Goal: Transaction & Acquisition: Purchase product/service

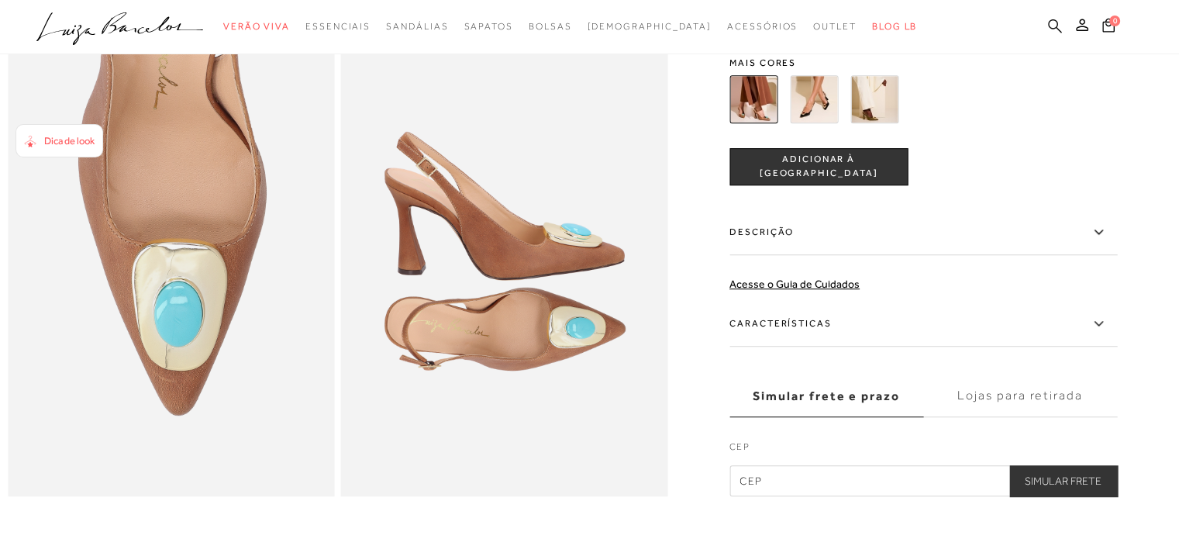
click at [1051, 24] on icon at bounding box center [1055, 26] width 14 height 15
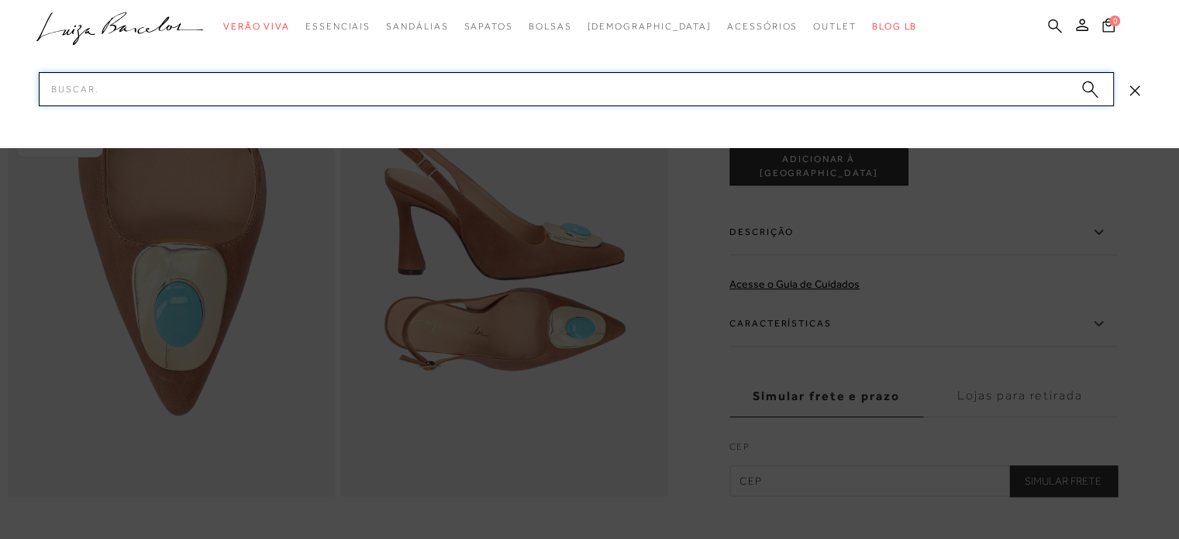
paste input "138000281"
type input "138000281"
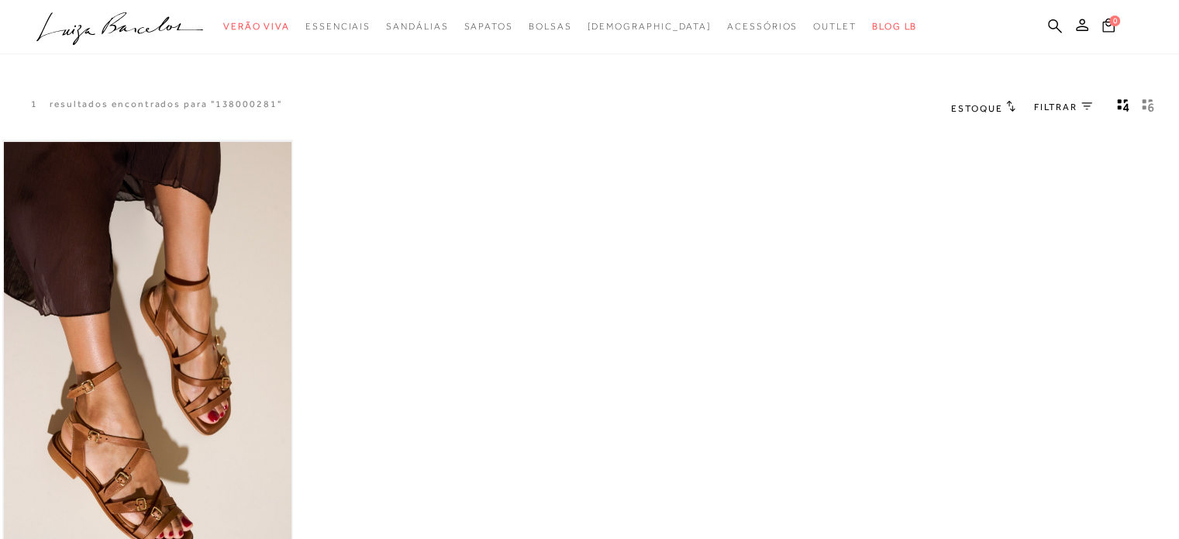
click at [162, 377] on img at bounding box center [148, 358] width 288 height 432
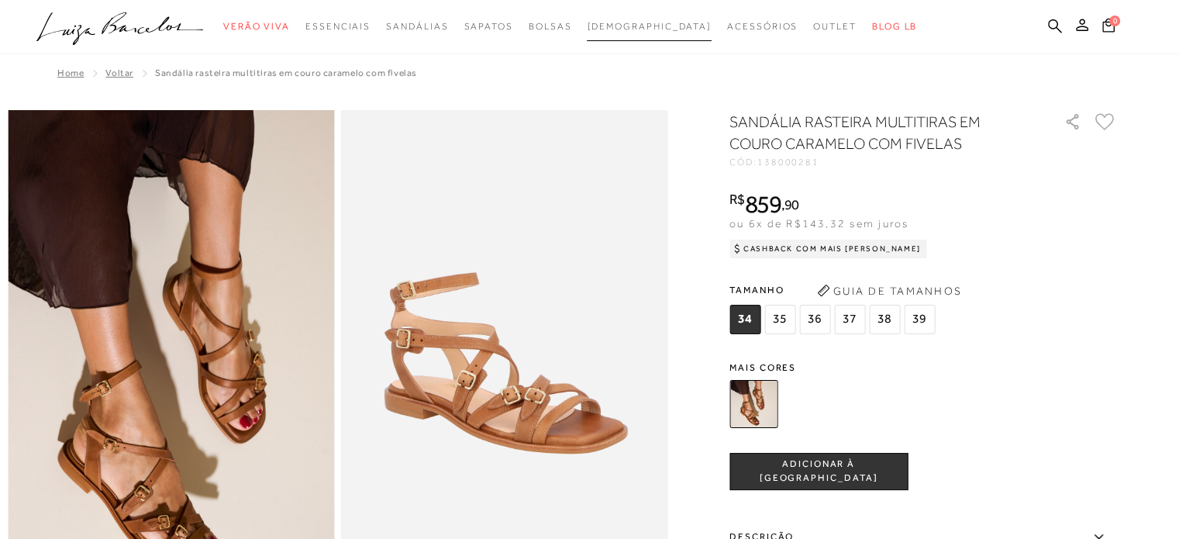
click at [624, 24] on span "[DEMOGRAPHIC_DATA]" at bounding box center [649, 26] width 125 height 11
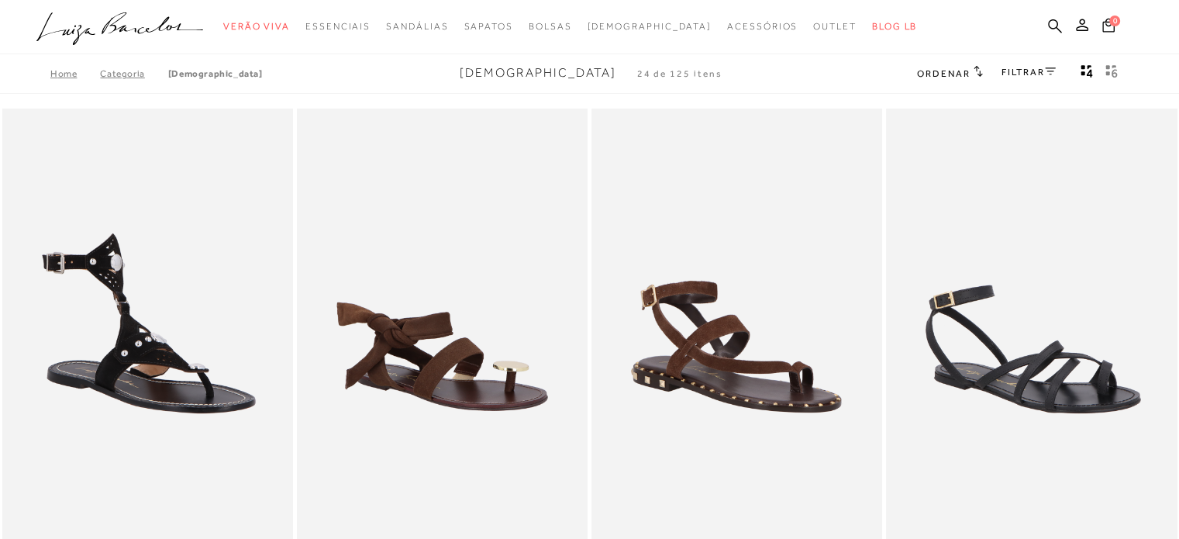
click at [1020, 77] on link "FILTRAR" at bounding box center [1029, 72] width 54 height 11
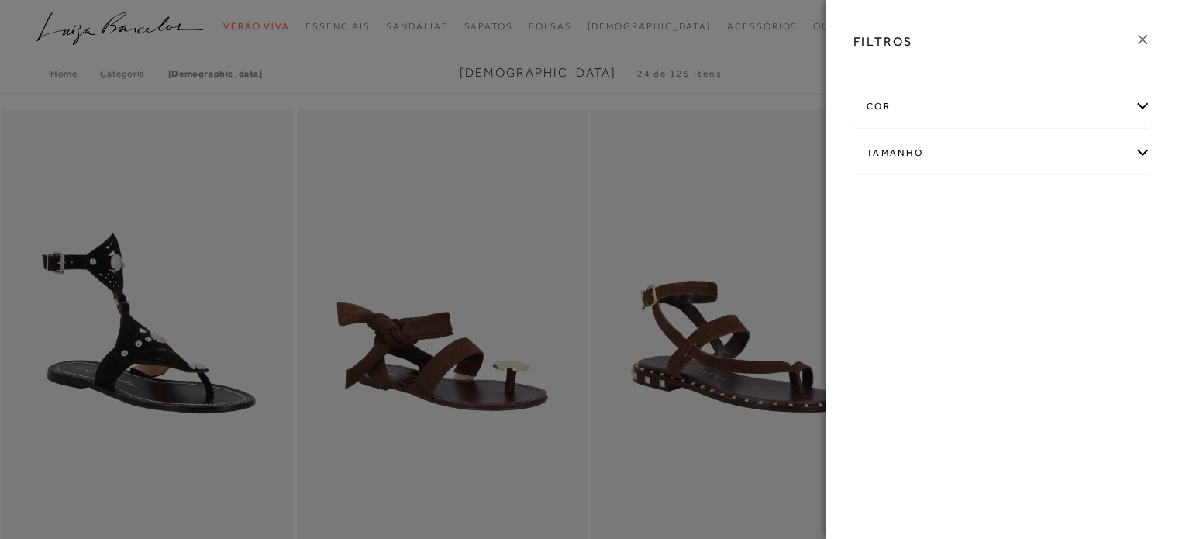
click at [973, 154] on div "Tamanho" at bounding box center [1002, 153] width 296 height 41
click at [880, 206] on span "33" at bounding box center [878, 203] width 22 height 12
click at [879, 206] on input "33" at bounding box center [872, 206] width 16 height 16
checkbox input "true"
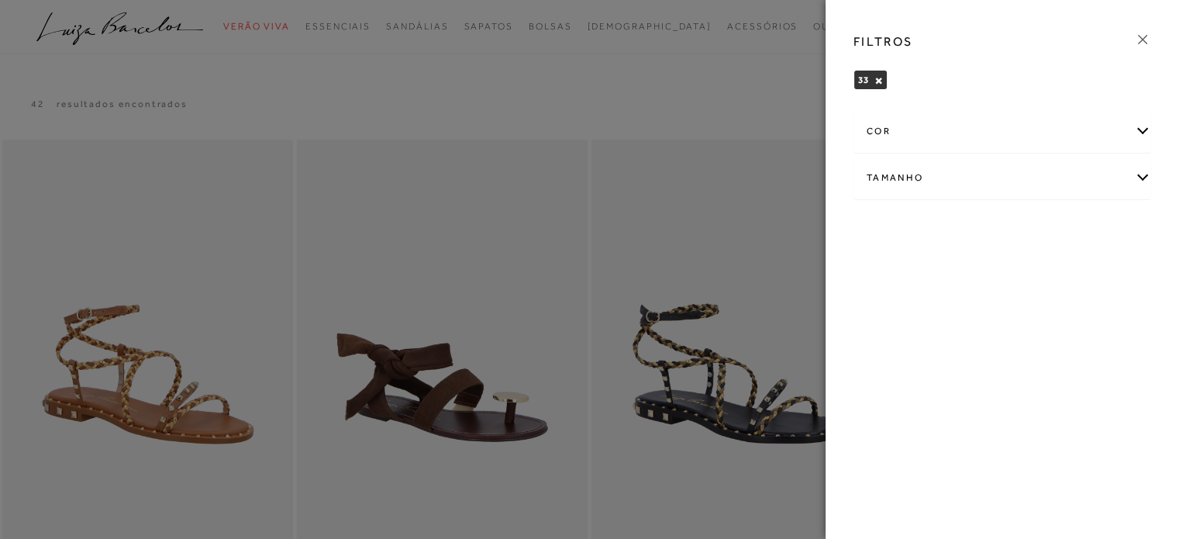
click at [929, 181] on div "Tamanho" at bounding box center [1002, 177] width 296 height 41
click at [977, 229] on span "34" at bounding box center [980, 228] width 22 height 12
click at [977, 229] on input "34" at bounding box center [973, 230] width 16 height 16
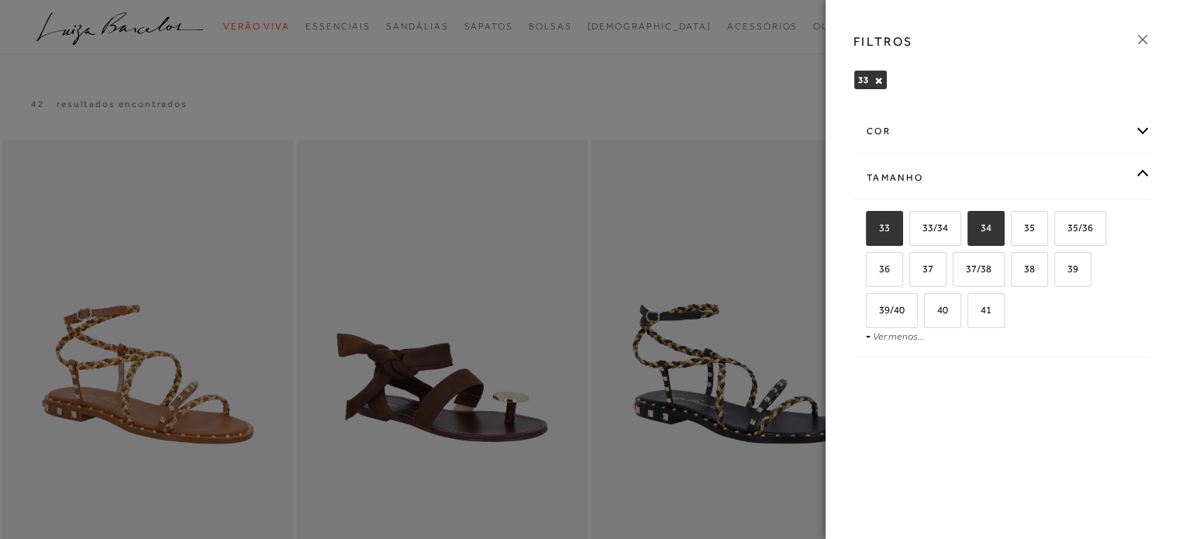
checkbox input "true"
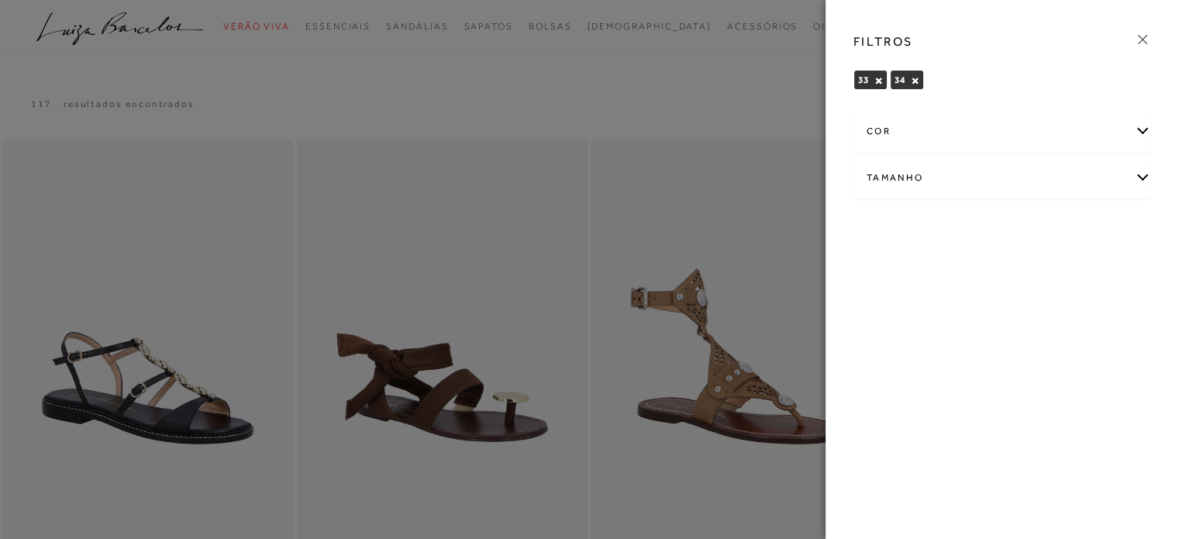
click at [878, 79] on button "×" at bounding box center [878, 80] width 9 height 11
click at [974, 178] on div "Tamanho" at bounding box center [1002, 177] width 296 height 41
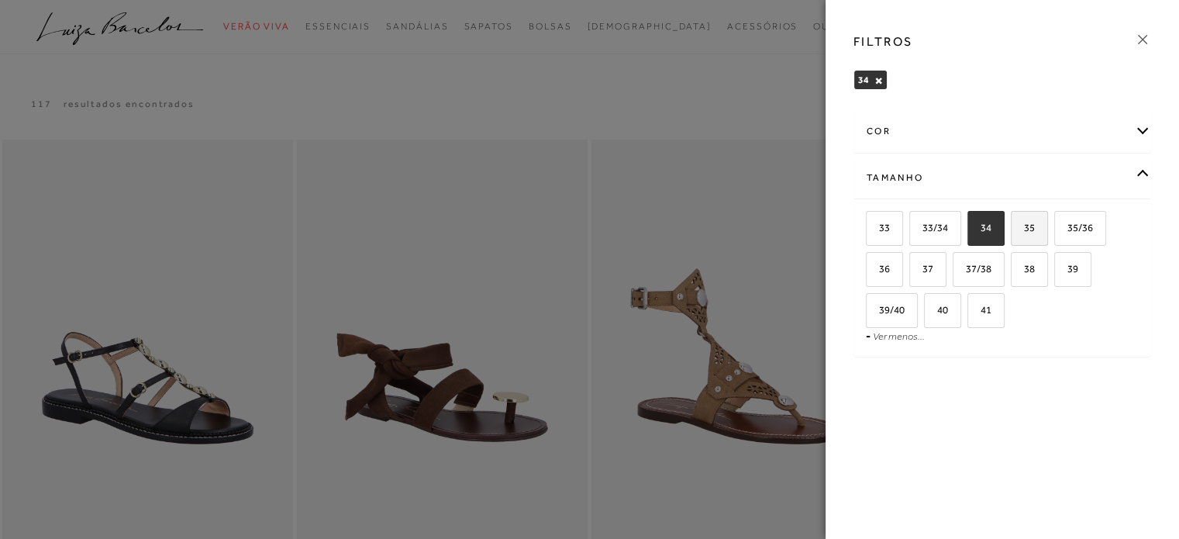
click at [1029, 229] on span "35" at bounding box center [1023, 228] width 22 height 12
click at [1024, 229] on input "35" at bounding box center [1017, 230] width 16 height 16
checkbox input "true"
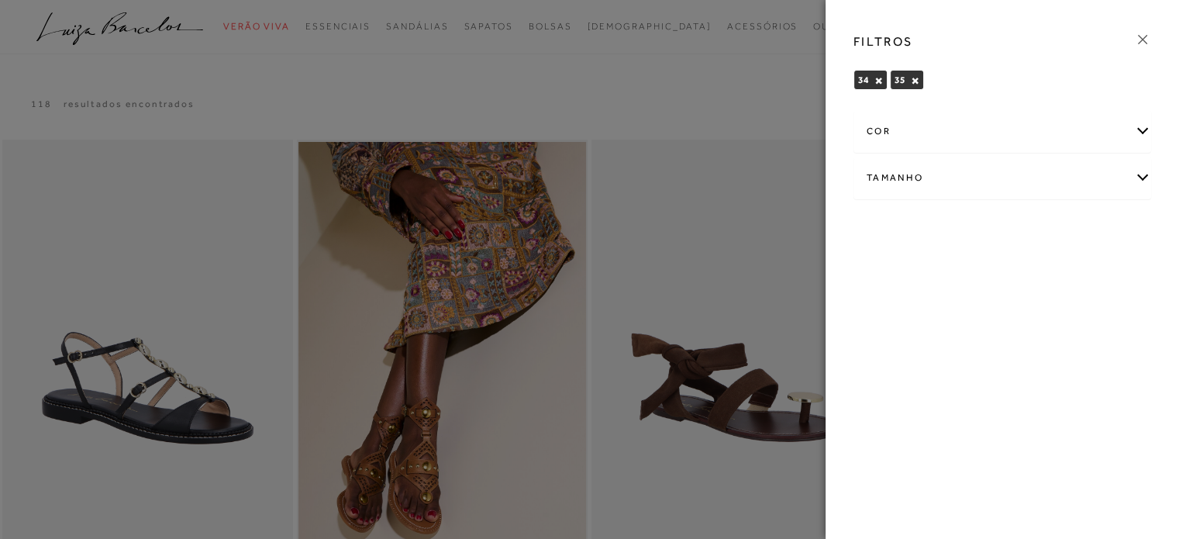
click at [874, 82] on button "×" at bounding box center [878, 80] width 9 height 11
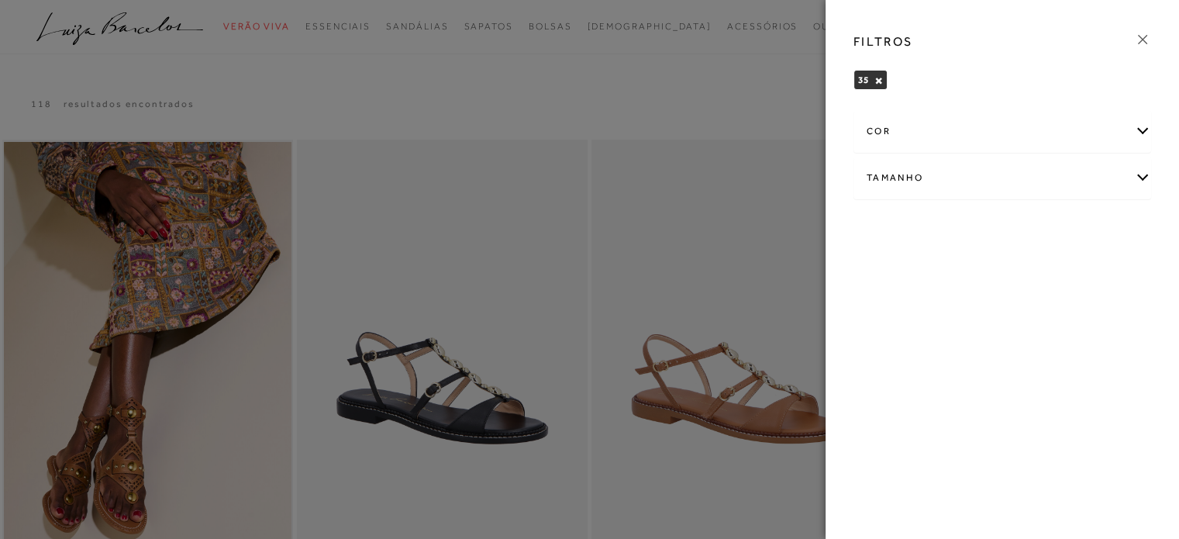
click at [971, 182] on div "Tamanho" at bounding box center [1002, 177] width 296 height 41
click at [888, 264] on span "36" at bounding box center [878, 269] width 22 height 12
click at [879, 264] on input "36" at bounding box center [872, 272] width 16 height 16
checkbox input "true"
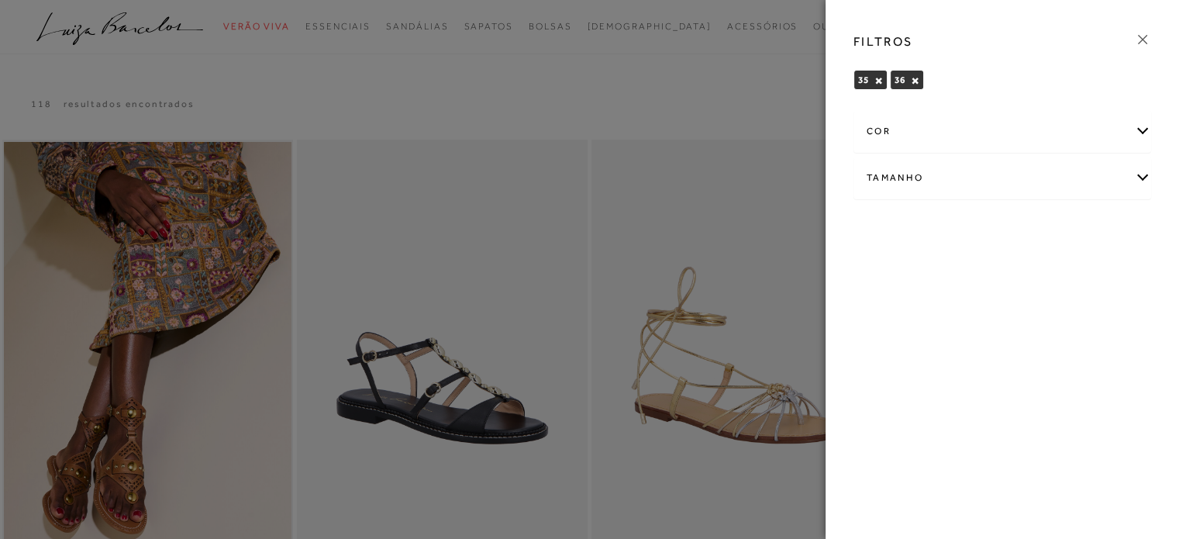
click at [878, 81] on button "×" at bounding box center [878, 80] width 9 height 11
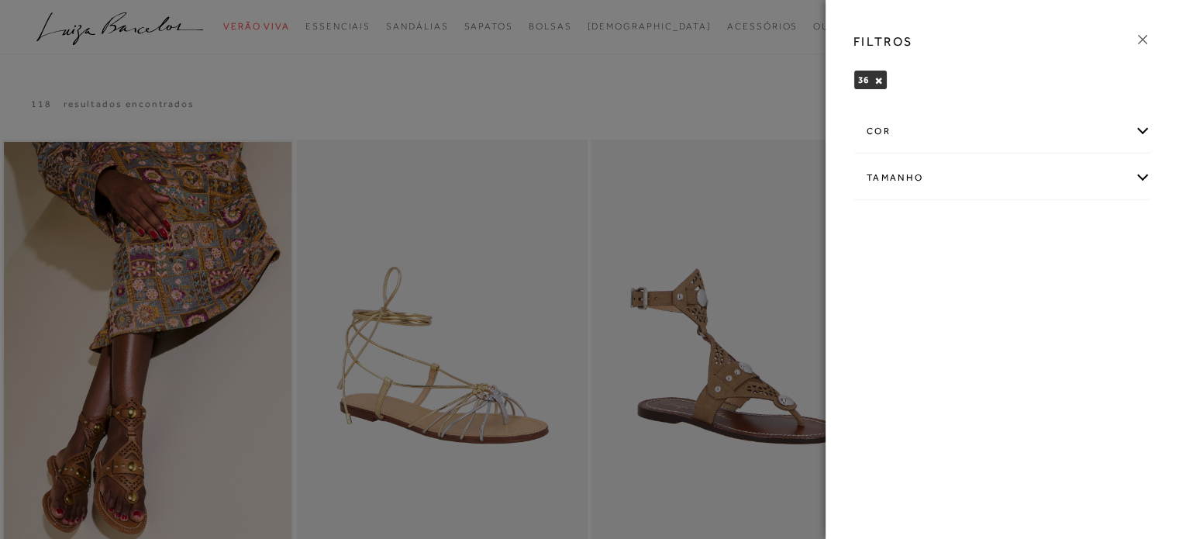
click at [977, 185] on div "Tamanho" at bounding box center [1002, 177] width 296 height 41
click at [928, 269] on span "37" at bounding box center [922, 269] width 22 height 12
click at [923, 269] on input "37" at bounding box center [915, 272] width 16 height 16
checkbox input "true"
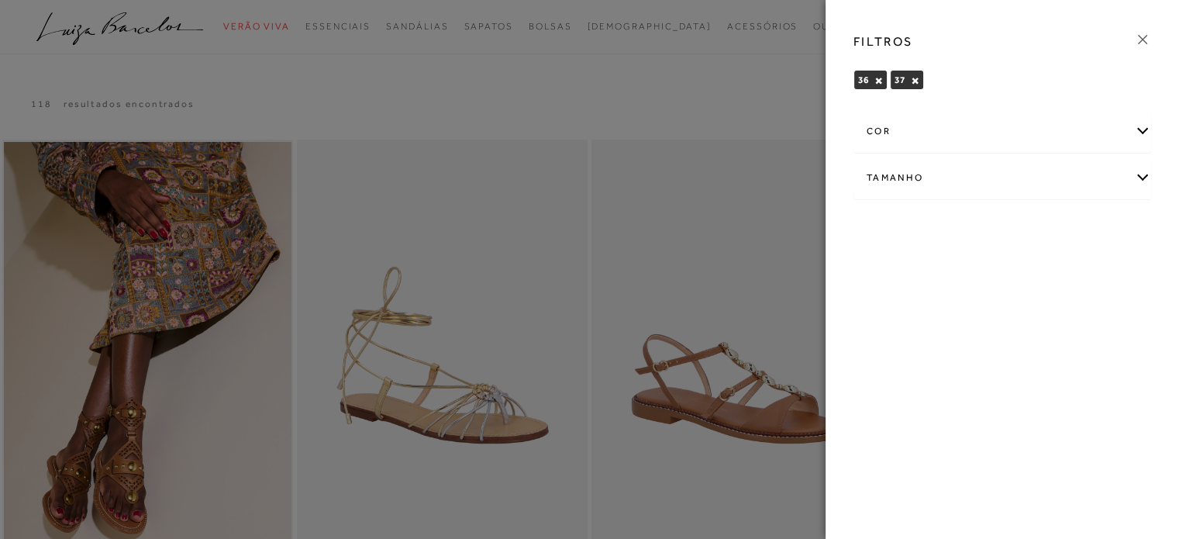
click at [878, 80] on button "×" at bounding box center [878, 80] width 9 height 11
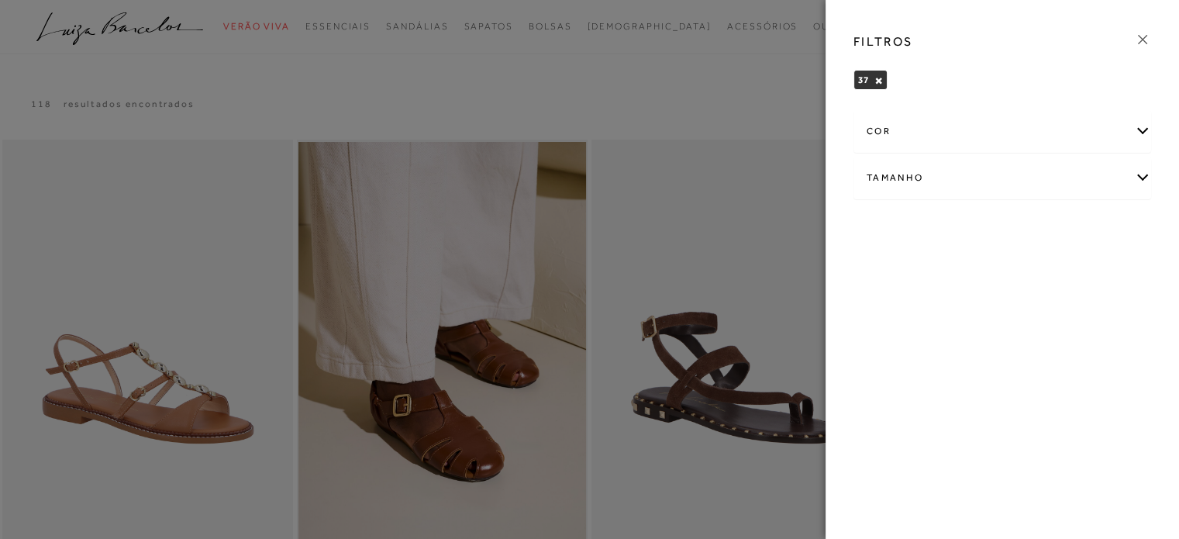
click at [945, 171] on div "Tamanho" at bounding box center [1002, 177] width 296 height 41
click at [1023, 263] on span "38" at bounding box center [1023, 269] width 22 height 12
click at [1023, 264] on input "38" at bounding box center [1017, 272] width 16 height 16
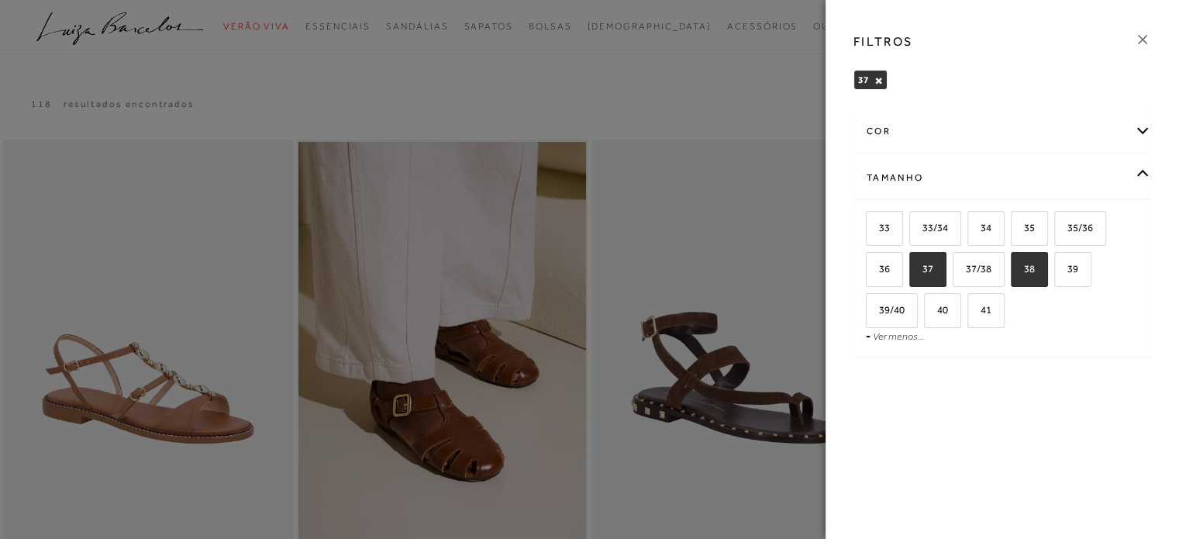
checkbox input "true"
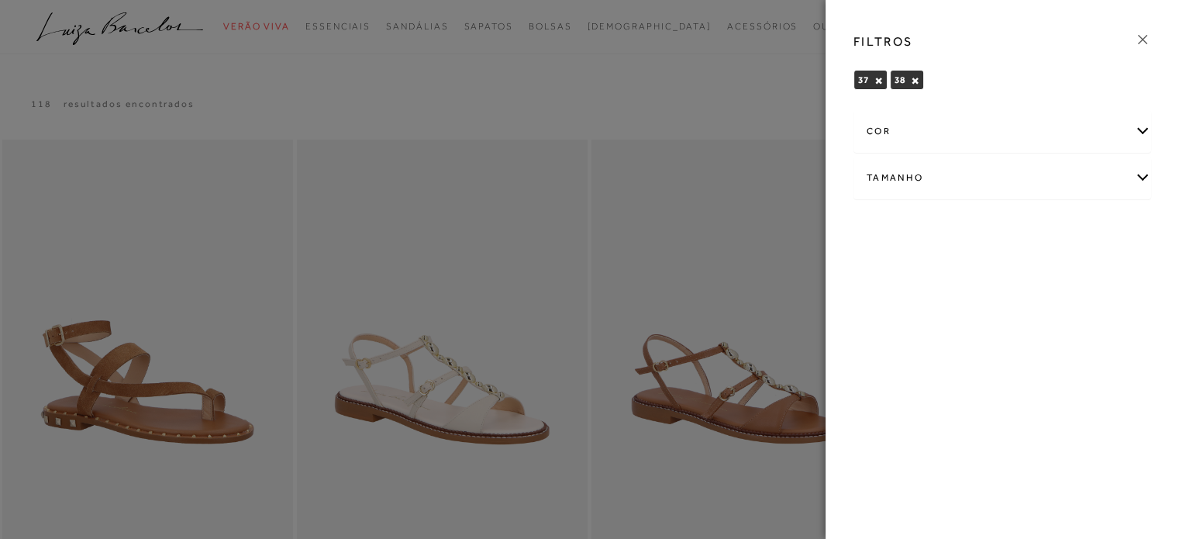
click at [878, 84] on button "×" at bounding box center [878, 80] width 9 height 11
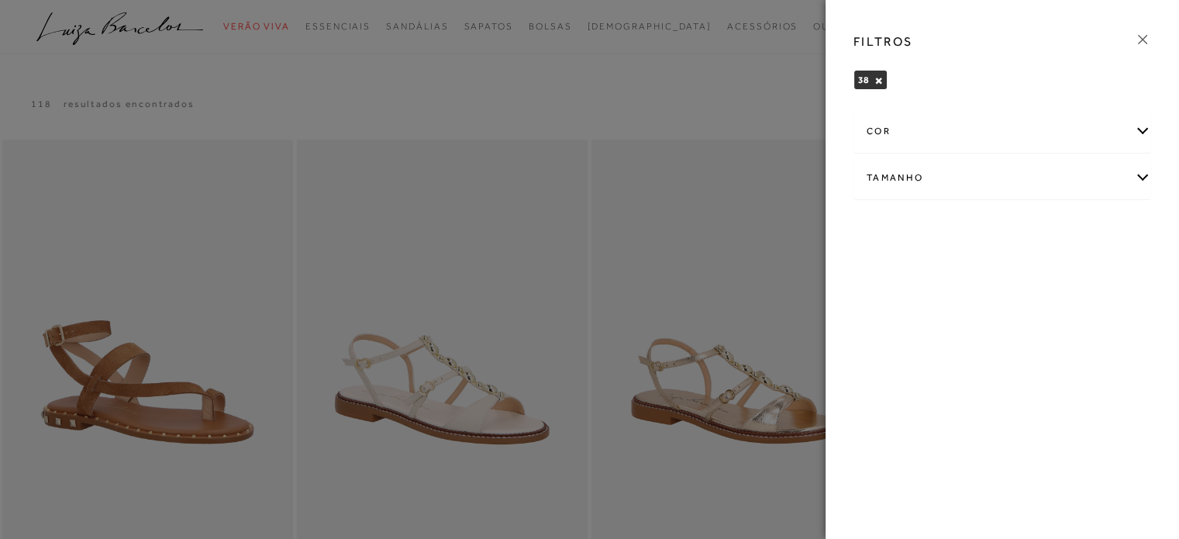
click at [957, 179] on div "Tamanho" at bounding box center [1002, 177] width 296 height 41
click at [1076, 272] on span "39" at bounding box center [1067, 269] width 22 height 12
click at [1067, 272] on input "39" at bounding box center [1060, 272] width 16 height 16
checkbox input "true"
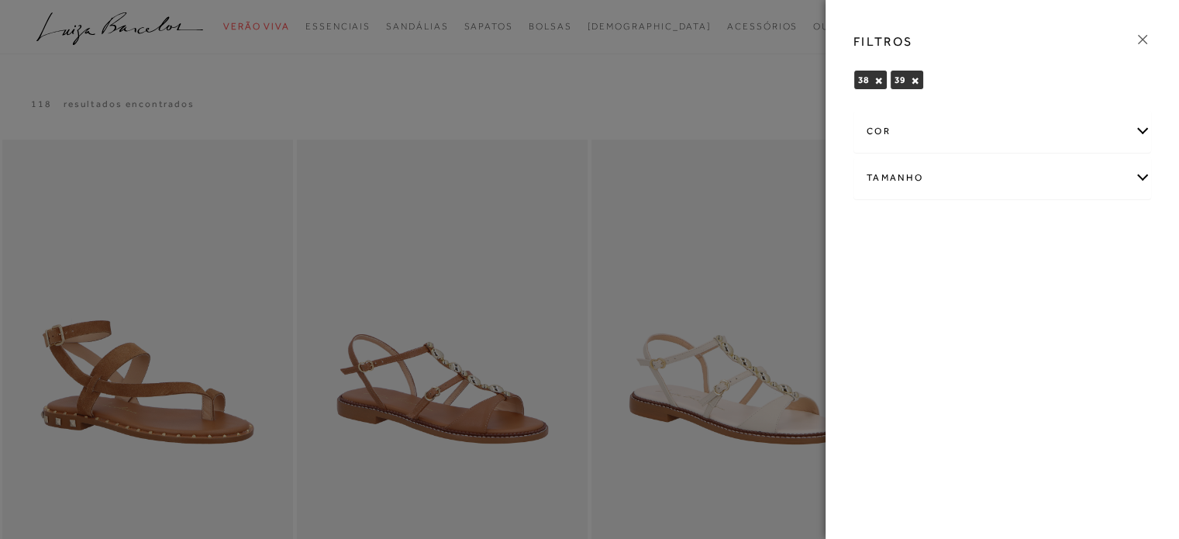
click at [876, 82] on button "×" at bounding box center [878, 80] width 9 height 11
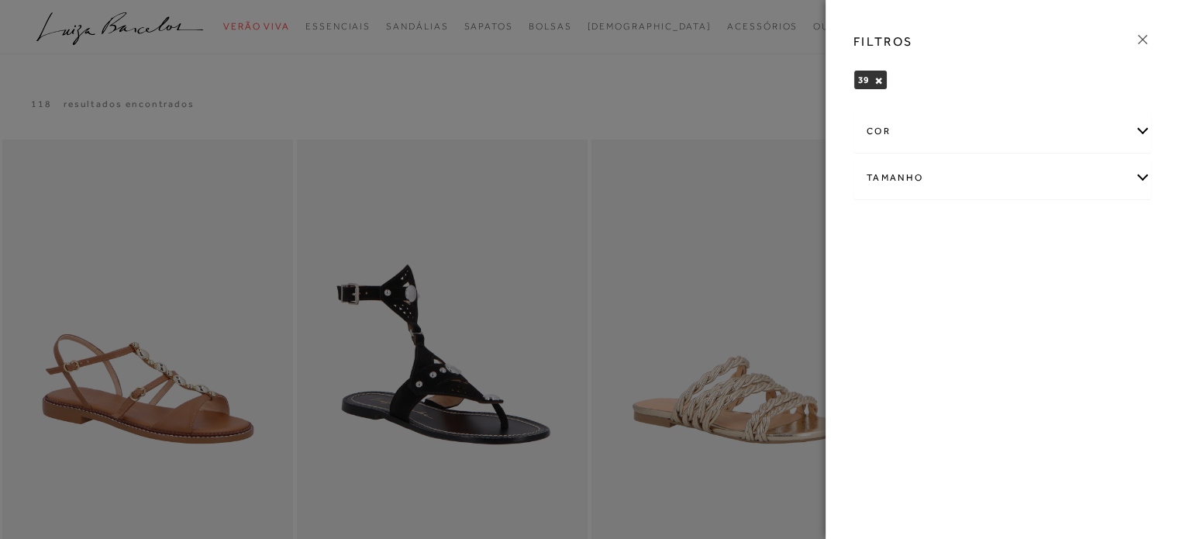
click at [961, 186] on div "Tamanho" at bounding box center [1002, 177] width 296 height 41
click at [934, 304] on span "40" at bounding box center [937, 310] width 22 height 12
click at [934, 305] on input "40" at bounding box center [930, 313] width 16 height 16
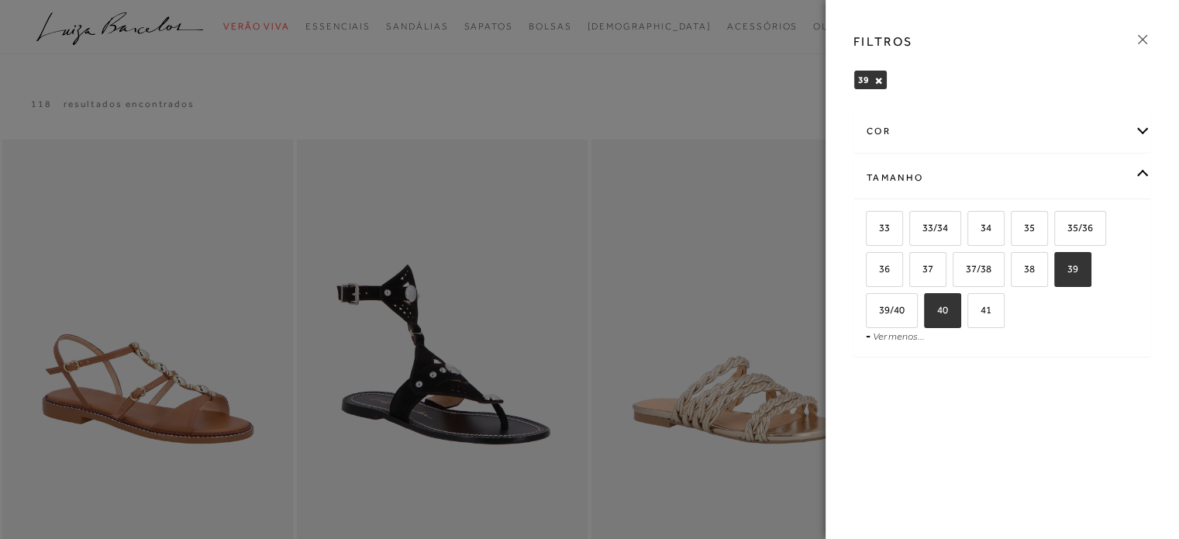
checkbox input "true"
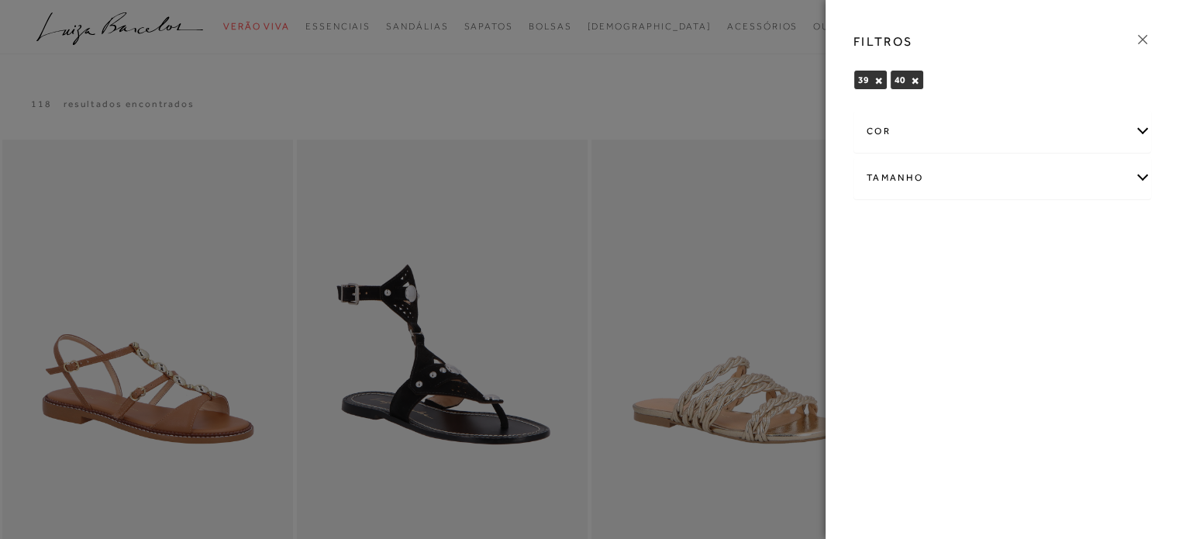
click at [879, 77] on button "×" at bounding box center [878, 80] width 9 height 11
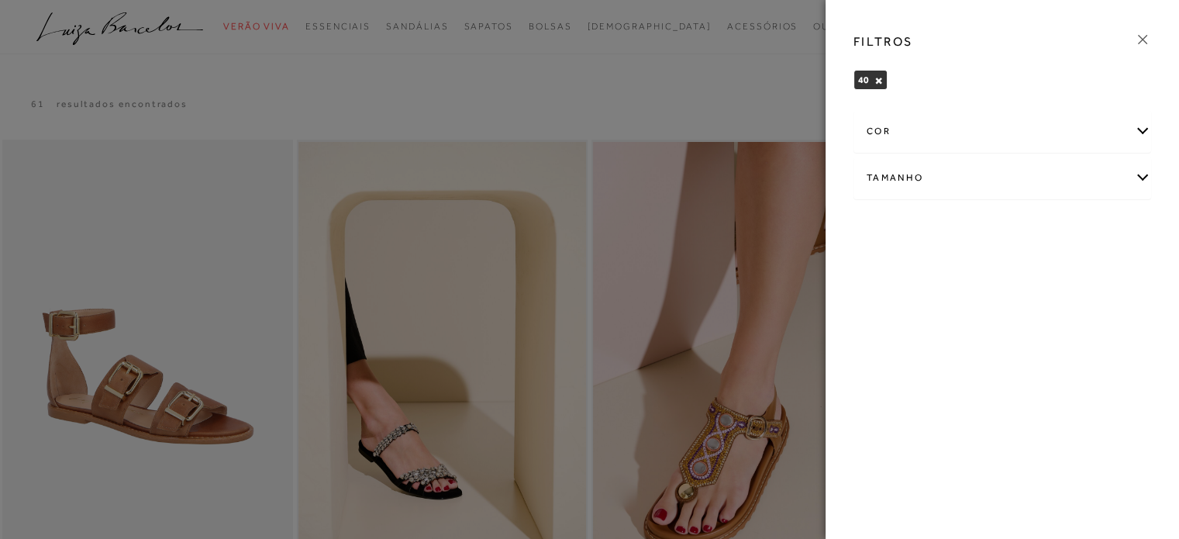
click at [1145, 36] on icon at bounding box center [1142, 39] width 9 height 9
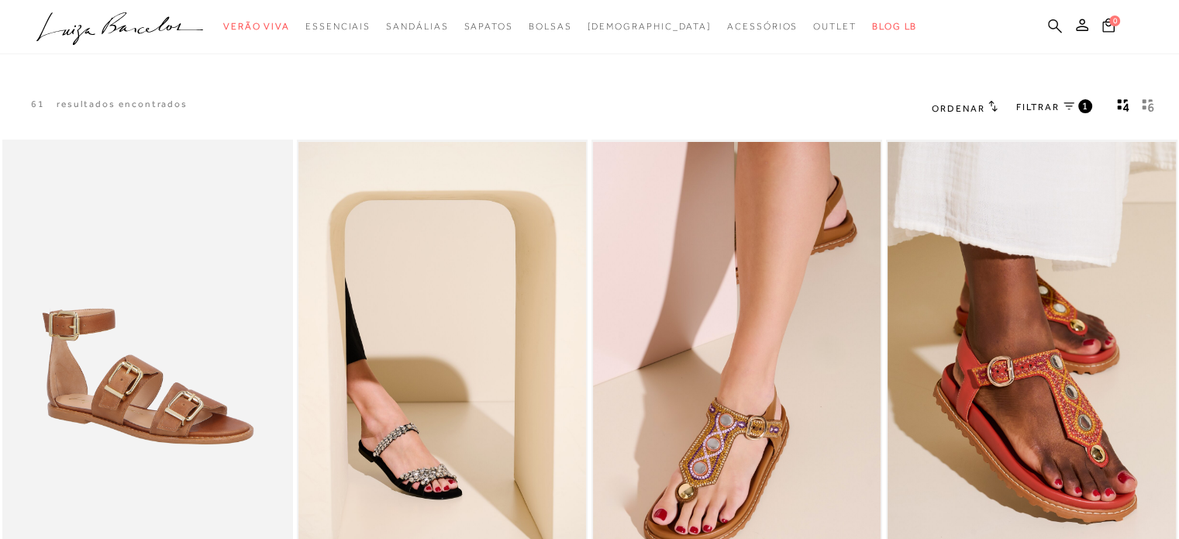
click at [1049, 25] on icon at bounding box center [1055, 26] width 14 height 14
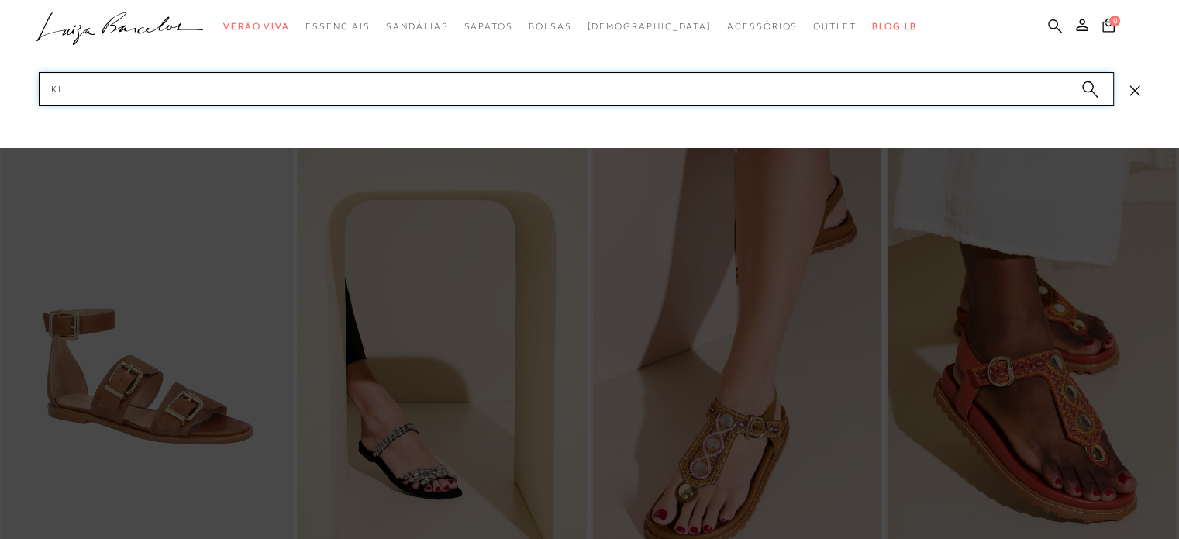
type input "kit"
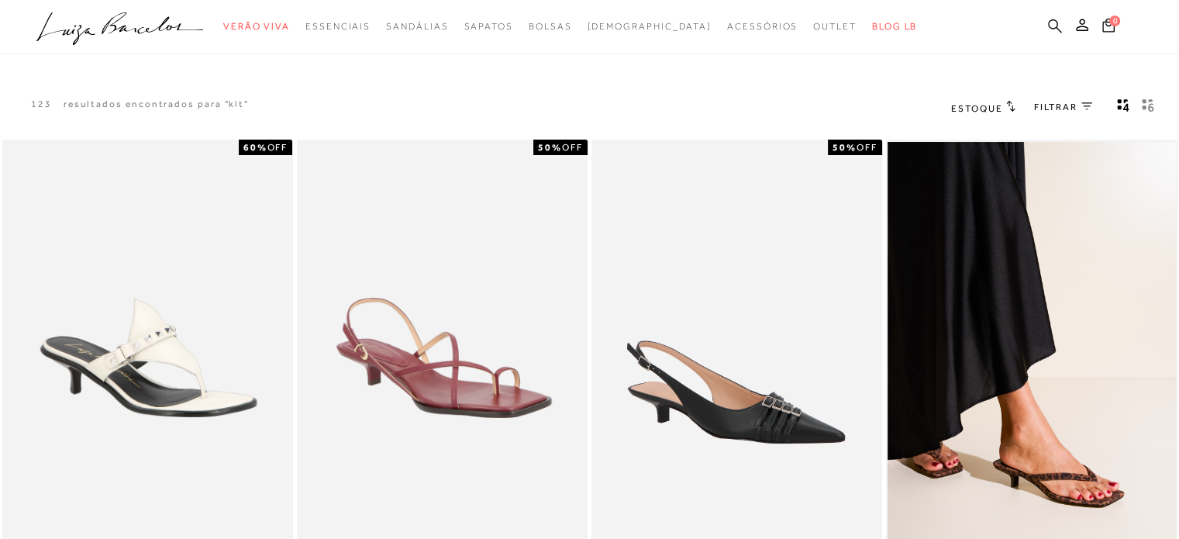
click at [1049, 25] on icon at bounding box center [1055, 26] width 14 height 14
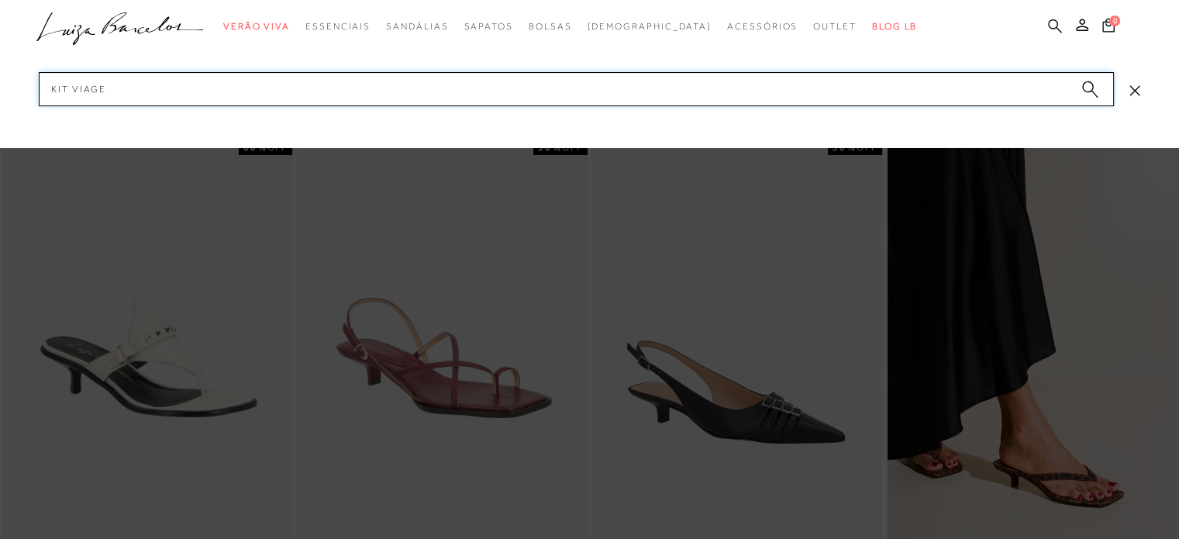
type input "kit viagem"
